Goal: Find specific page/section: Find specific page/section

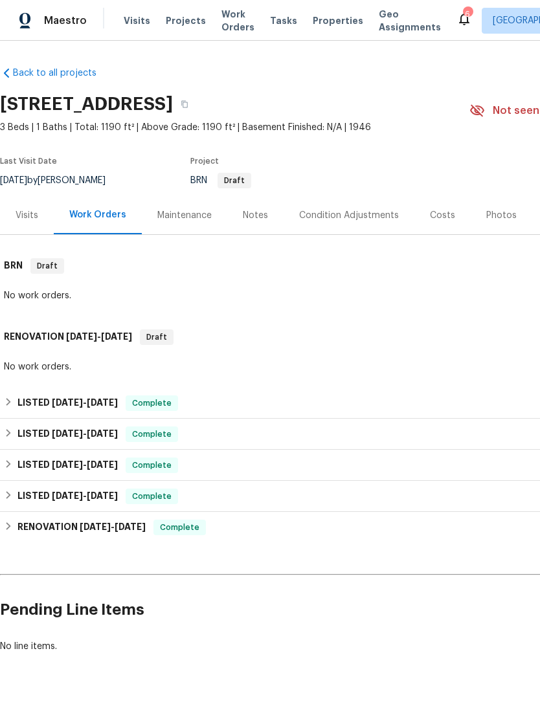
click at [177, 27] on span "Projects" at bounding box center [186, 20] width 40 height 13
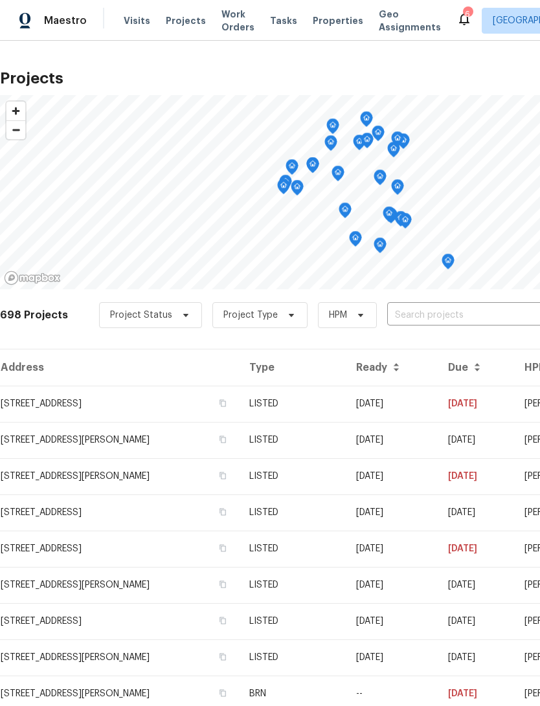
click at [331, 21] on span "Properties" at bounding box center [337, 20] width 50 height 13
